Goal: Task Accomplishment & Management: Use online tool/utility

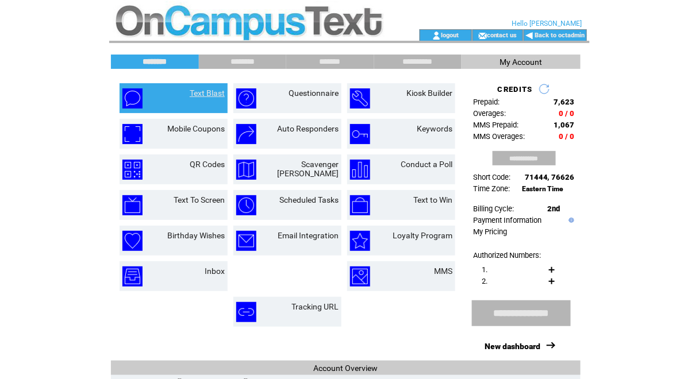
click at [205, 88] on link "Text Blast" at bounding box center [207, 92] width 35 height 9
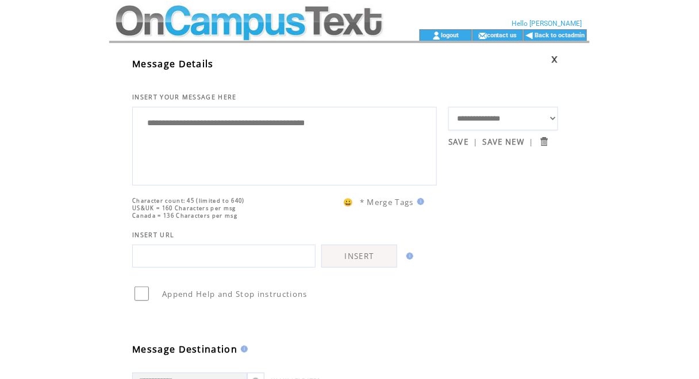
drag, startPoint x: 371, startPoint y: 124, endPoint x: 8, endPoint y: 89, distance: 364.1
click at [8, 89] on html "**********" at bounding box center [349, 189] width 699 height 379
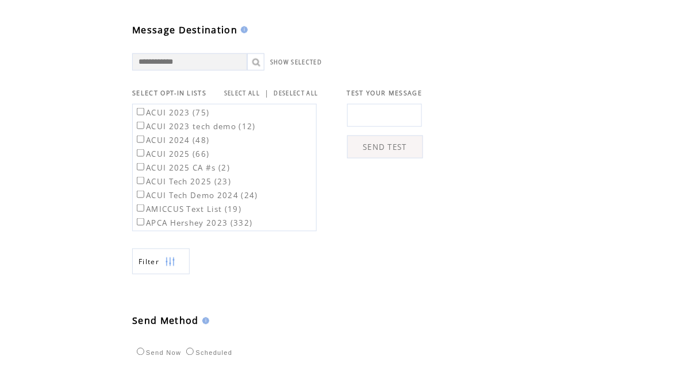
scroll to position [477, 0]
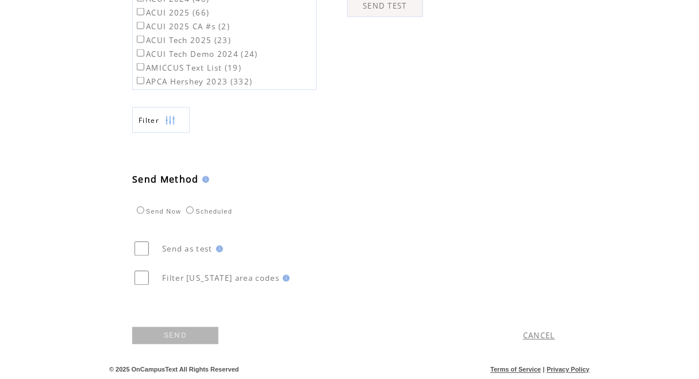
type textarea "**********"
click at [308, 86] on table "ACUI 2023 (75) ACUI 2023 tech demo (12) ACUI 2024 (48) ACUI 2025 (66) ACUI 2025…" at bounding box center [224, 310] width 183 height 694
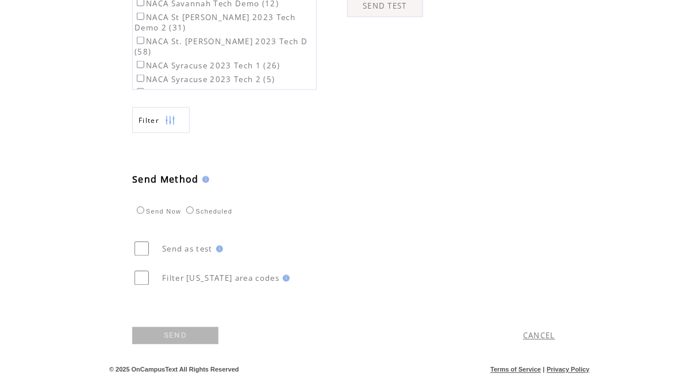
click at [160, 333] on link "SEND" at bounding box center [175, 335] width 86 height 17
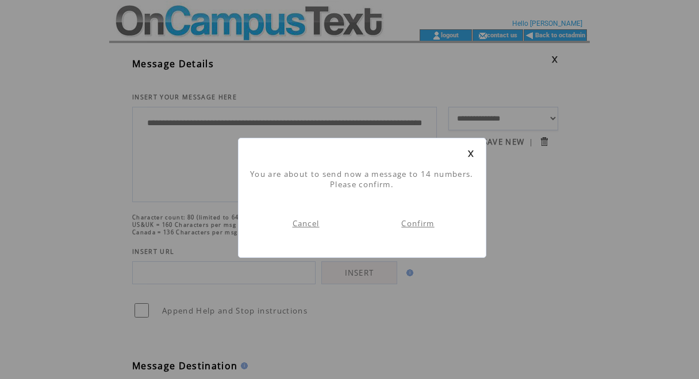
scroll to position [1, 0]
click at [429, 225] on link "Confirm" at bounding box center [417, 223] width 33 height 10
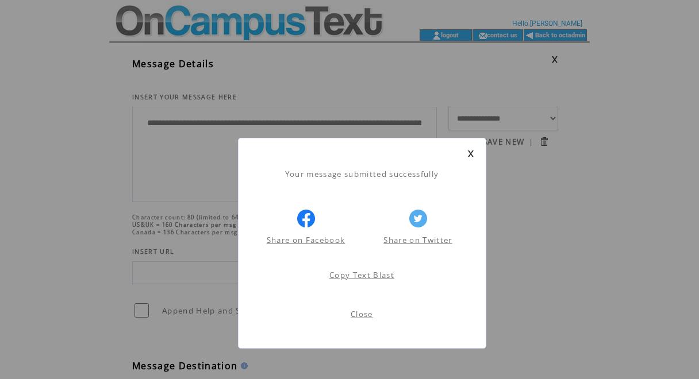
scroll to position [1, 0]
click at [470, 152] on link at bounding box center [470, 153] width 7 height 7
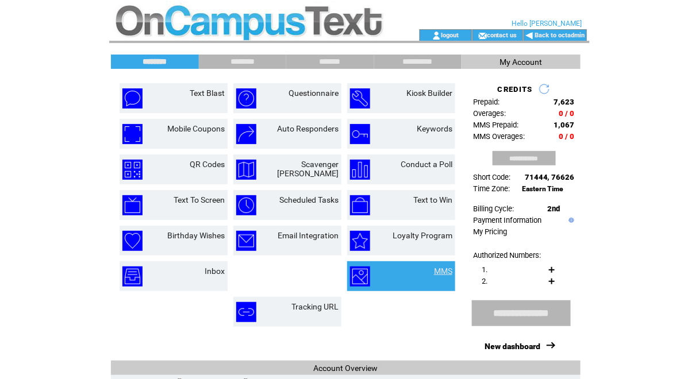
click at [439, 269] on link "MMS" at bounding box center [443, 271] width 18 height 9
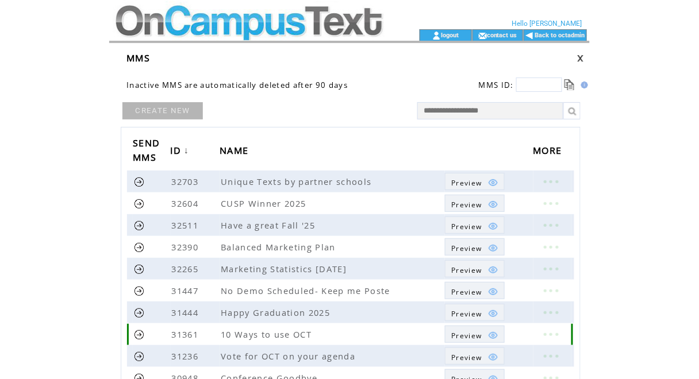
click at [469, 336] on span "Preview" at bounding box center [466, 336] width 30 height 10
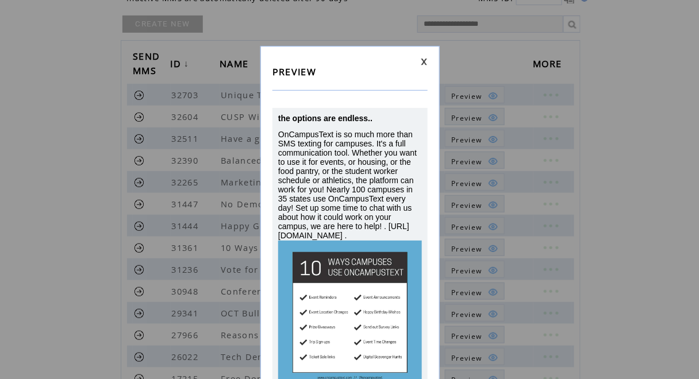
scroll to position [123, 0]
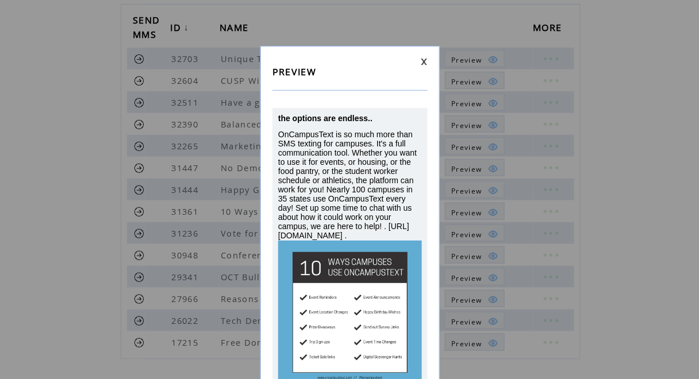
click at [425, 64] on link at bounding box center [424, 61] width 7 height 7
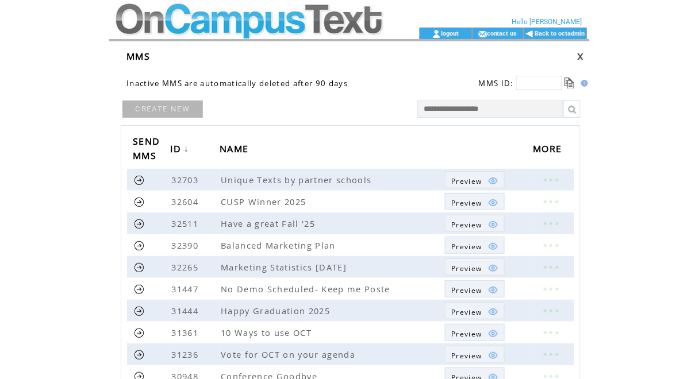
scroll to position [0, 0]
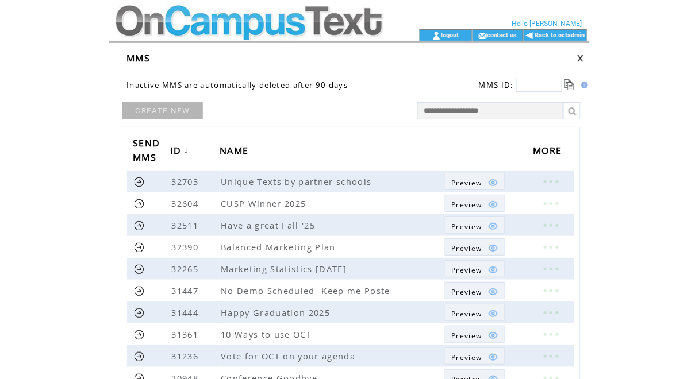
click at [246, 18] on td at bounding box center [248, 14] width 278 height 29
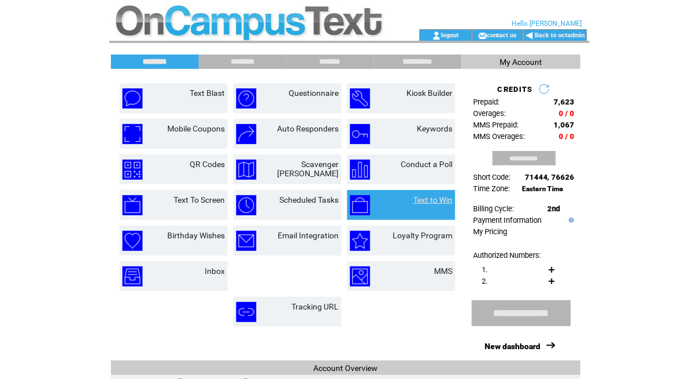
click at [432, 198] on link "Text to Win" at bounding box center [432, 199] width 39 height 9
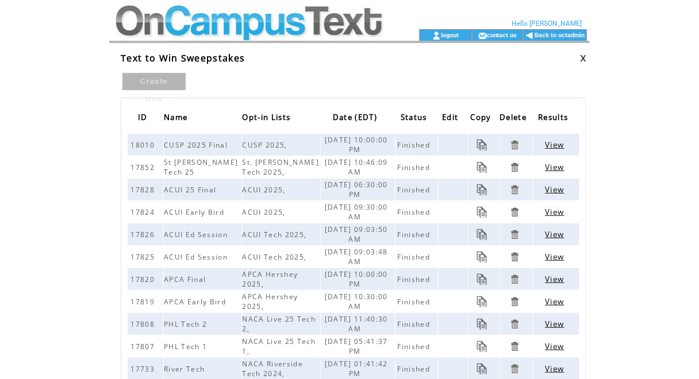
click at [166, 82] on link "Create New" at bounding box center [153, 81] width 63 height 17
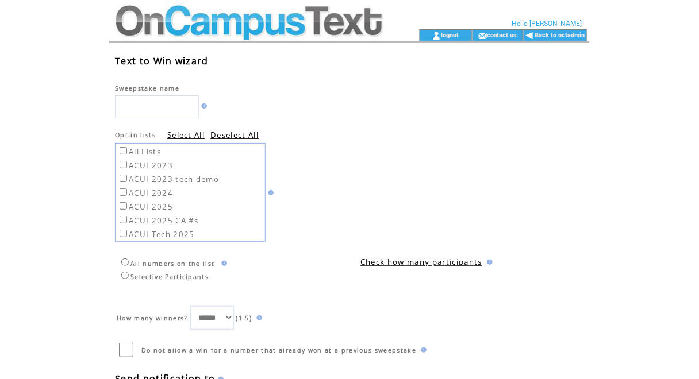
click at [163, 107] on input "text" at bounding box center [157, 106] width 84 height 23
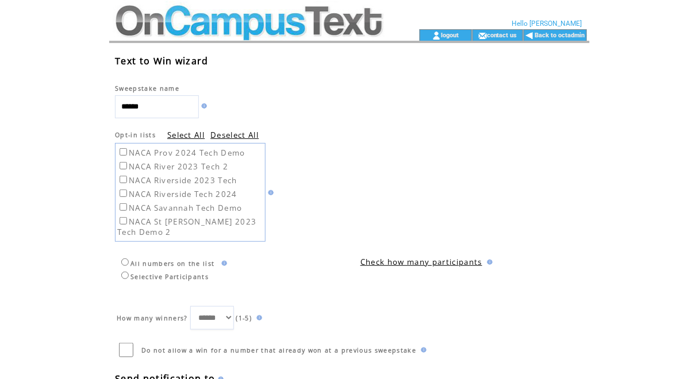
scroll to position [457, 0]
type input "******"
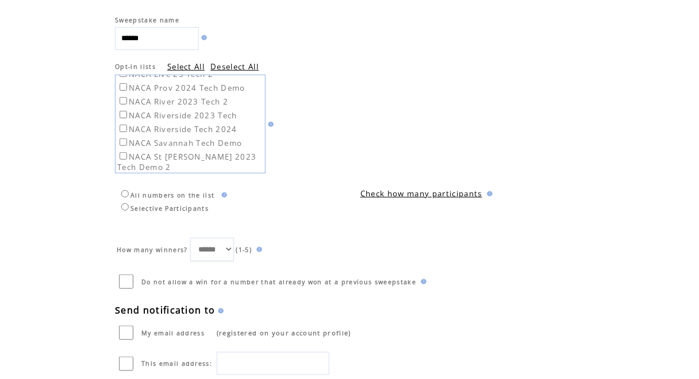
scroll to position [146, 0]
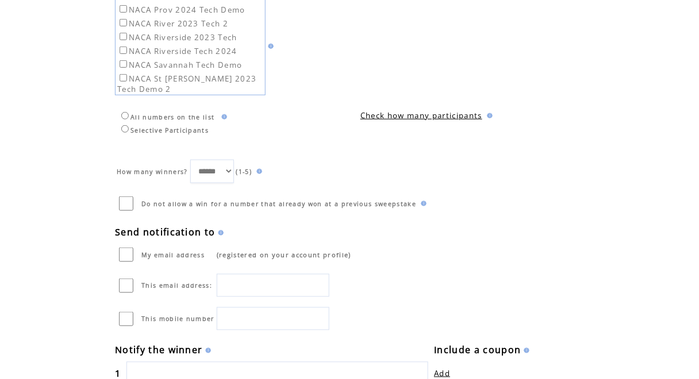
click at [209, 168] on select "****** * * * * *" at bounding box center [212, 172] width 44 height 24
select select "*"
click at [190, 160] on select "****** * * * * *" at bounding box center [212, 172] width 44 height 24
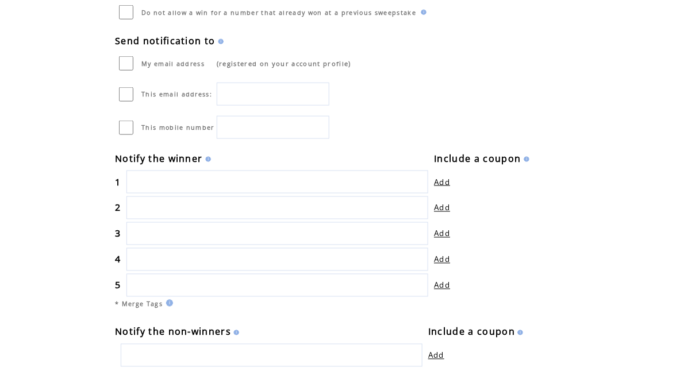
scroll to position [343, 0]
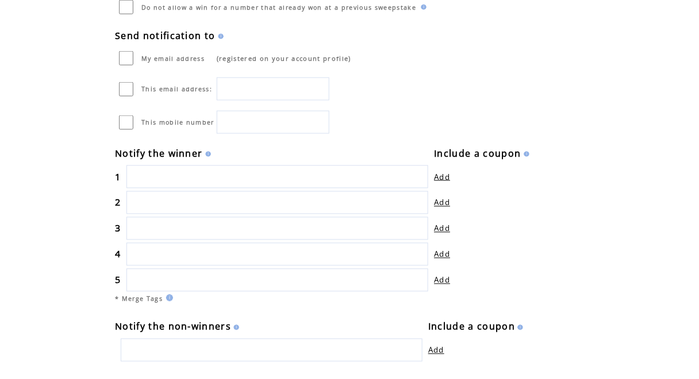
click at [213, 175] on input "text" at bounding box center [277, 176] width 302 height 23
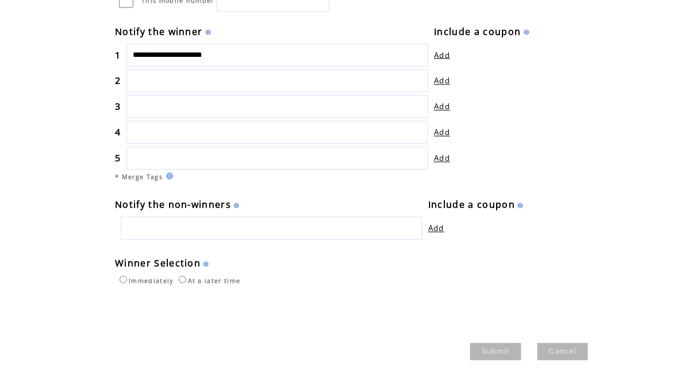
scroll to position [488, 0]
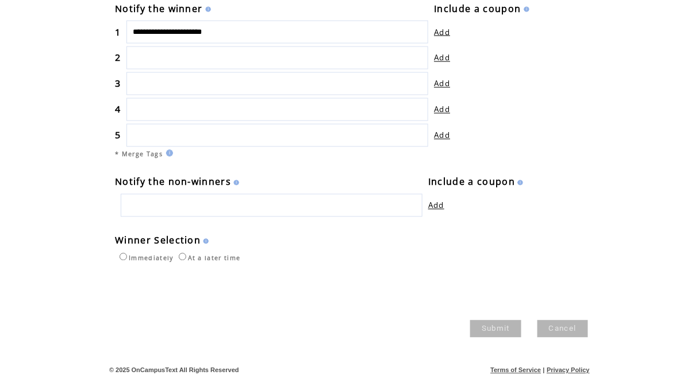
type input "**********"
click at [483, 326] on link "Submit" at bounding box center [495, 329] width 51 height 17
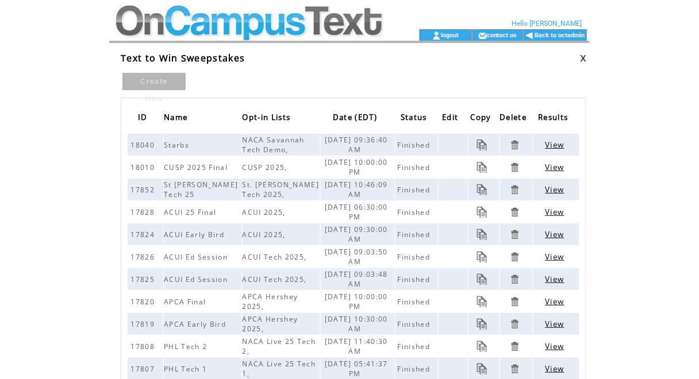
click at [196, 26] on td at bounding box center [248, 14] width 278 height 29
